Goal: Information Seeking & Learning: Learn about a topic

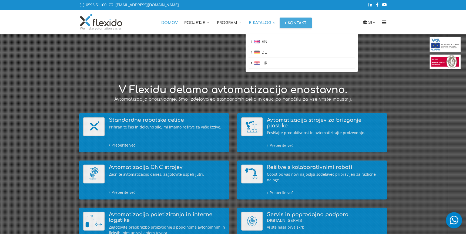
click at [265, 22] on link "E-katalog" at bounding box center [262, 22] width 34 height 24
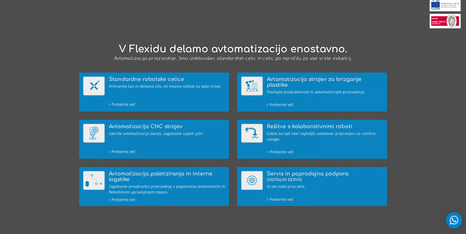
scroll to position [49, 0]
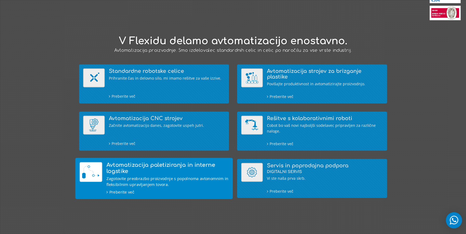
click at [144, 167] on h4 "Avtomatizacija paletiziranja in interne logstike" at bounding box center [167, 168] width 122 height 12
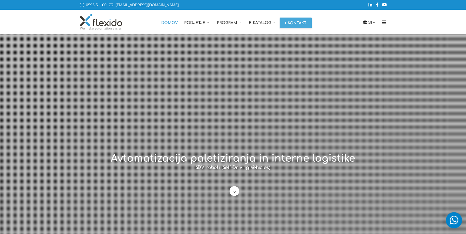
click at [170, 21] on link "Domov" at bounding box center [169, 22] width 23 height 24
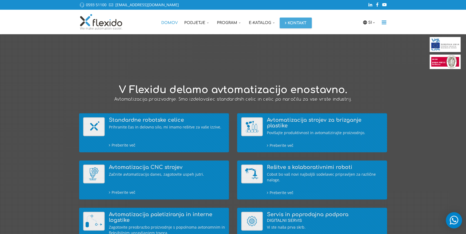
click at [383, 23] on icon "Menu" at bounding box center [384, 22] width 9 height 5
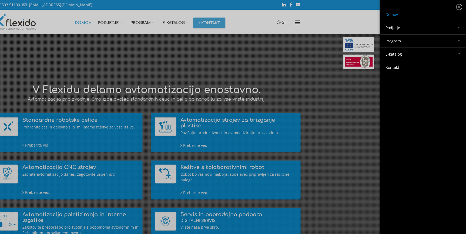
click at [413, 42] on link "Program" at bounding box center [422, 41] width 85 height 13
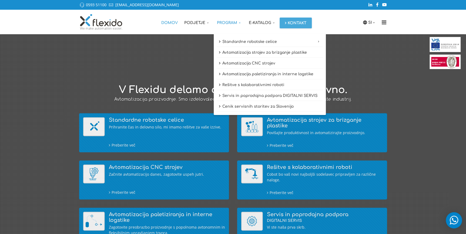
click at [228, 19] on link "Program" at bounding box center [230, 22] width 32 height 24
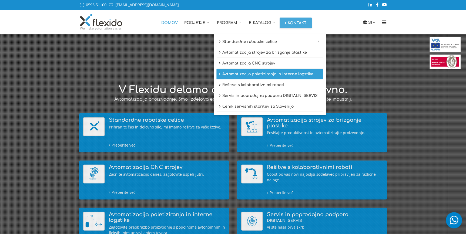
click at [278, 75] on link "Avtomatizacija paletiziranja in interne logstike" at bounding box center [269, 74] width 107 height 10
